Goal: Task Accomplishment & Management: Use online tool/utility

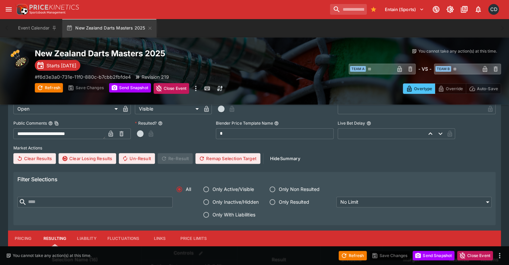
scroll to position [100, 0]
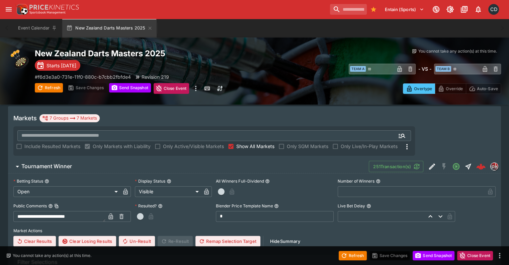
click at [72, 163] on h6 "Tournament Winner" at bounding box center [46, 166] width 51 height 7
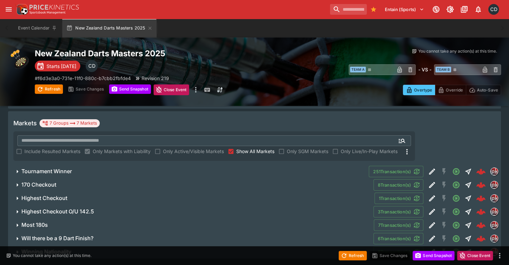
click at [75, 235] on h6 "Will there be a 9 Dart Finish?" at bounding box center [57, 238] width 72 height 7
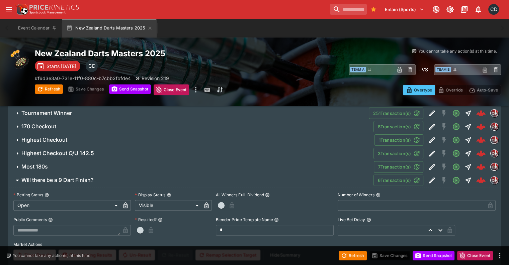
scroll to position [197, 0]
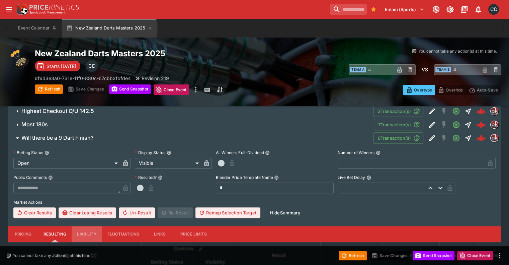
drag, startPoint x: 90, startPoint y: 219, endPoint x: 110, endPoint y: 212, distance: 21.3
click at [90, 226] on button "Liability" at bounding box center [87, 234] width 30 height 16
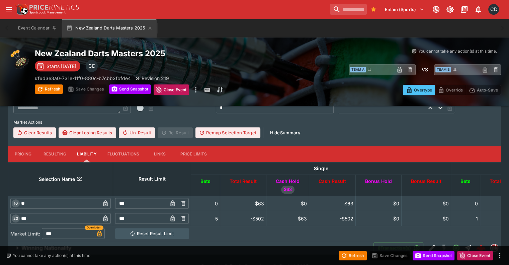
scroll to position [278, 0]
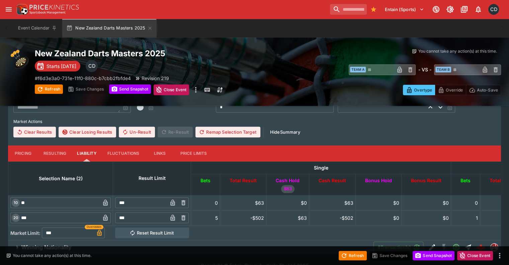
click at [143, 212] on input "***" at bounding box center [141, 217] width 52 height 11
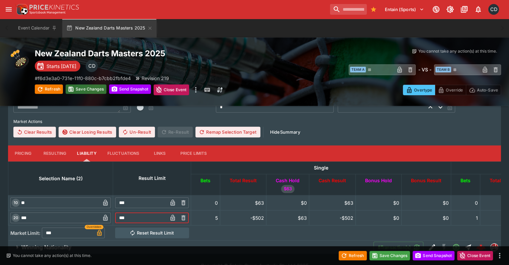
type input "***"
click at [88, 91] on button "Save Changes" at bounding box center [86, 88] width 41 height 9
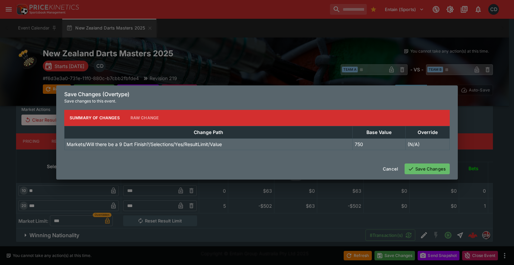
click at [419, 172] on button "Save Changes" at bounding box center [427, 168] width 45 height 11
